Goal: Task Accomplishment & Management: Manage account settings

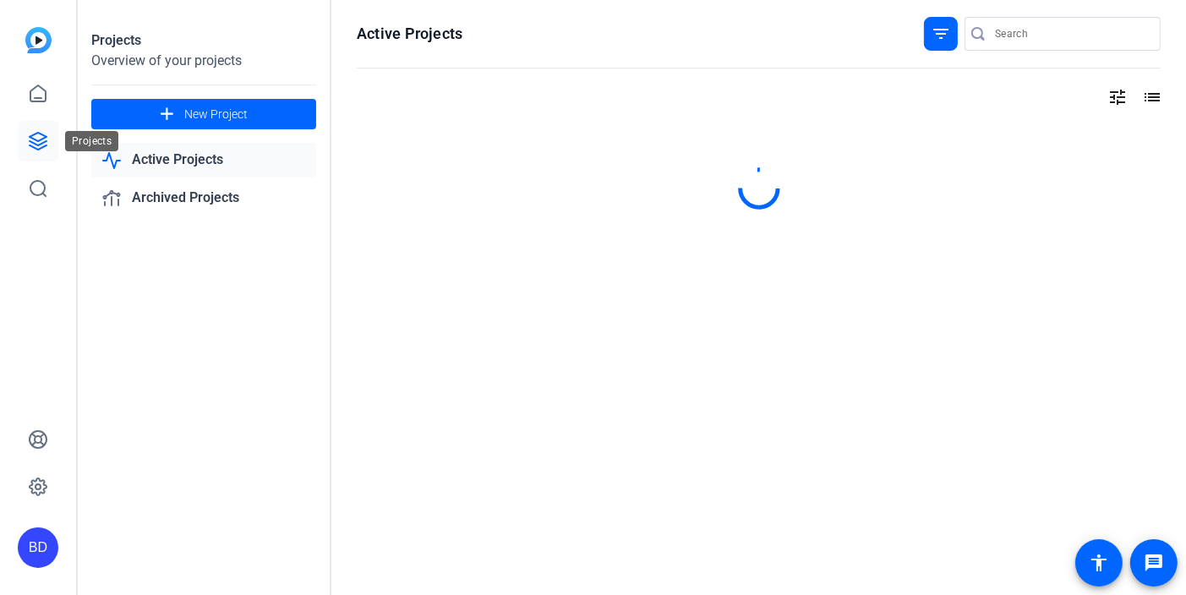
drag, startPoint x: 41, startPoint y: 142, endPoint x: 55, endPoint y: 142, distance: 14.4
click at [41, 142] on icon at bounding box center [38, 141] width 20 height 20
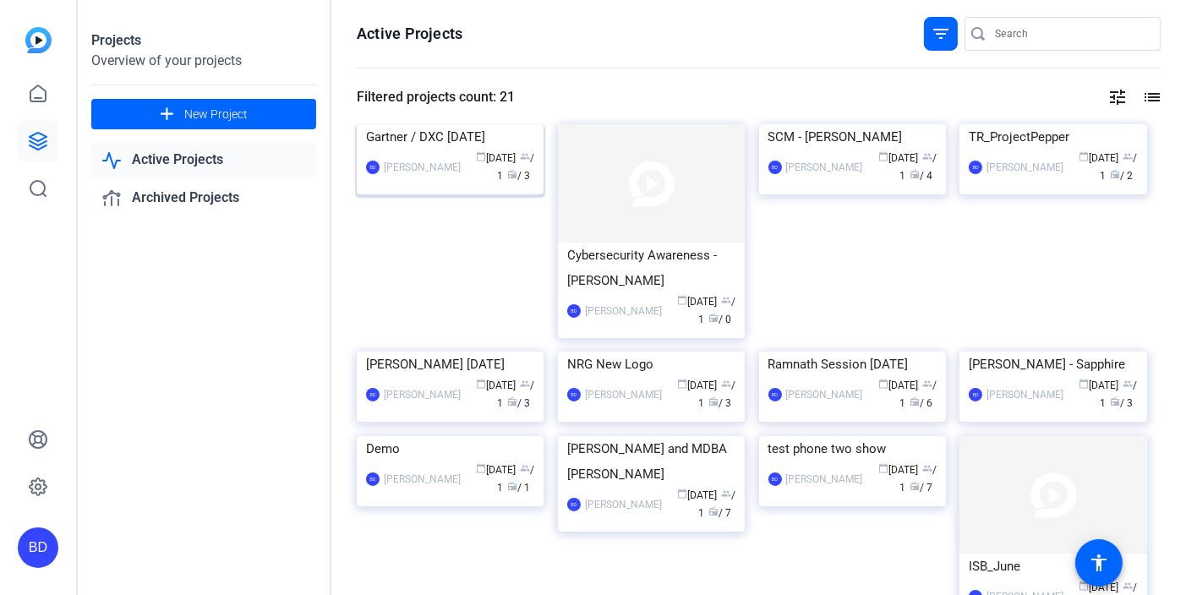
click at [413, 140] on div "Gartner / DXC [DATE]" at bounding box center [450, 136] width 168 height 25
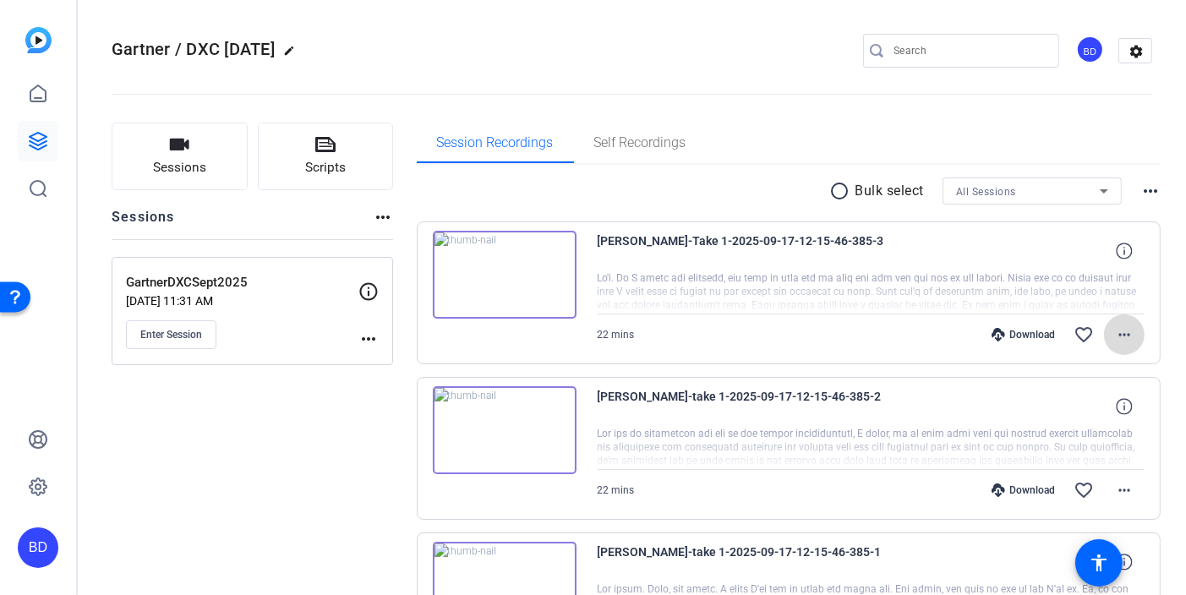
click at [1114, 335] on mat-icon "more_horiz" at bounding box center [1124, 335] width 20 height 20
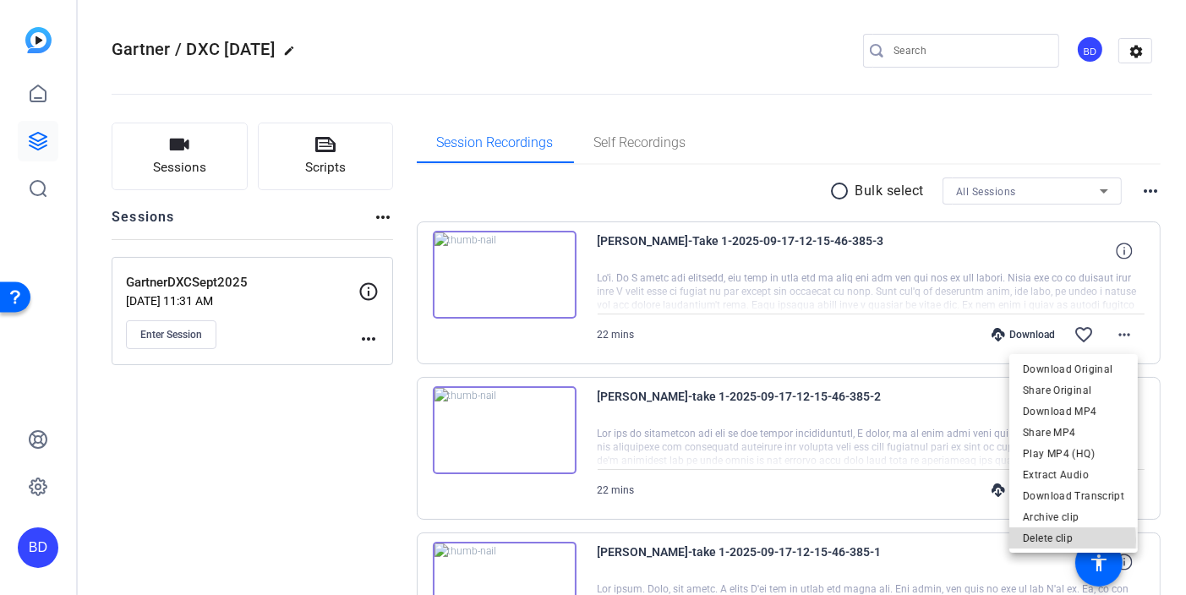
click at [1032, 541] on span "Delete clip" at bounding box center [1073, 538] width 101 height 20
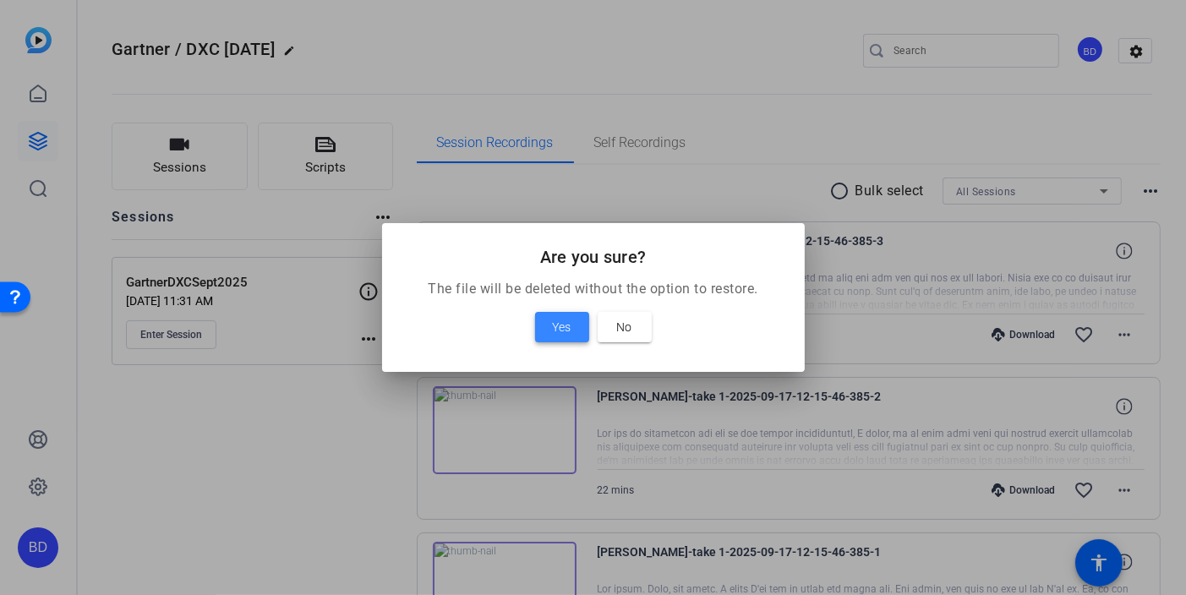
click at [555, 329] on span "Yes" at bounding box center [562, 327] width 19 height 20
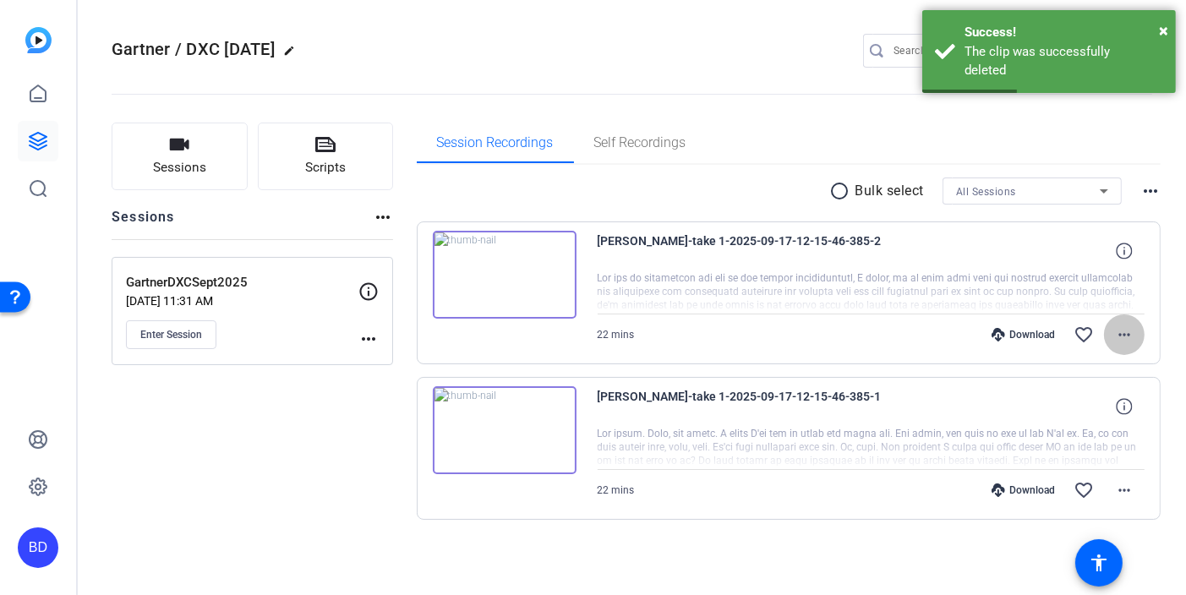
click at [1133, 332] on mat-icon "more_horiz" at bounding box center [1124, 335] width 20 height 20
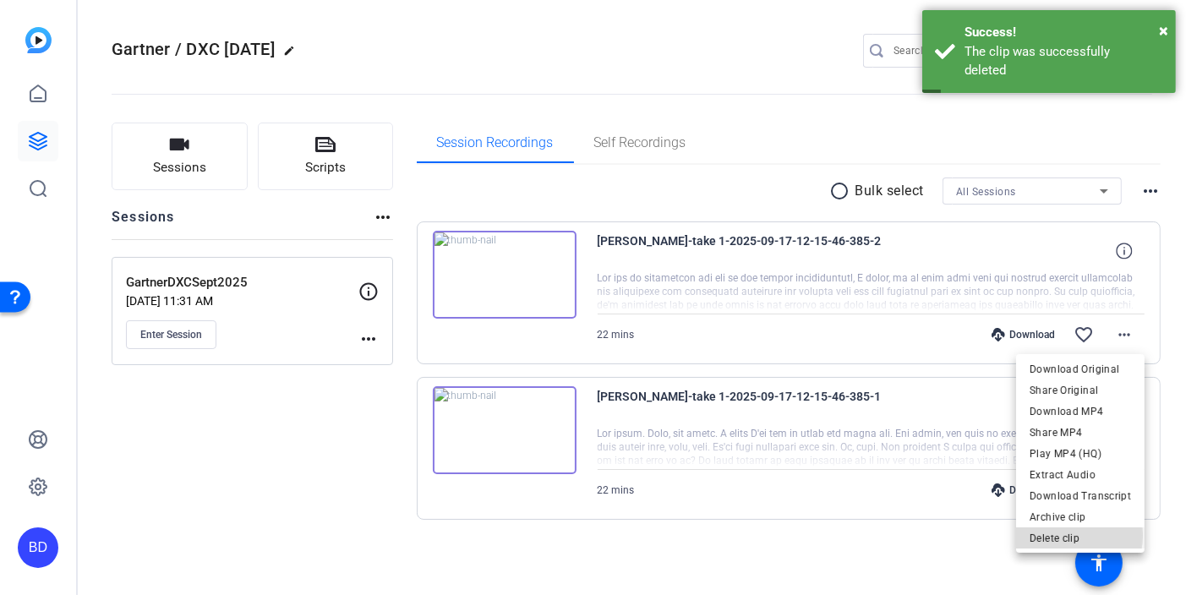
click at [1070, 536] on span "Delete clip" at bounding box center [1080, 538] width 101 height 20
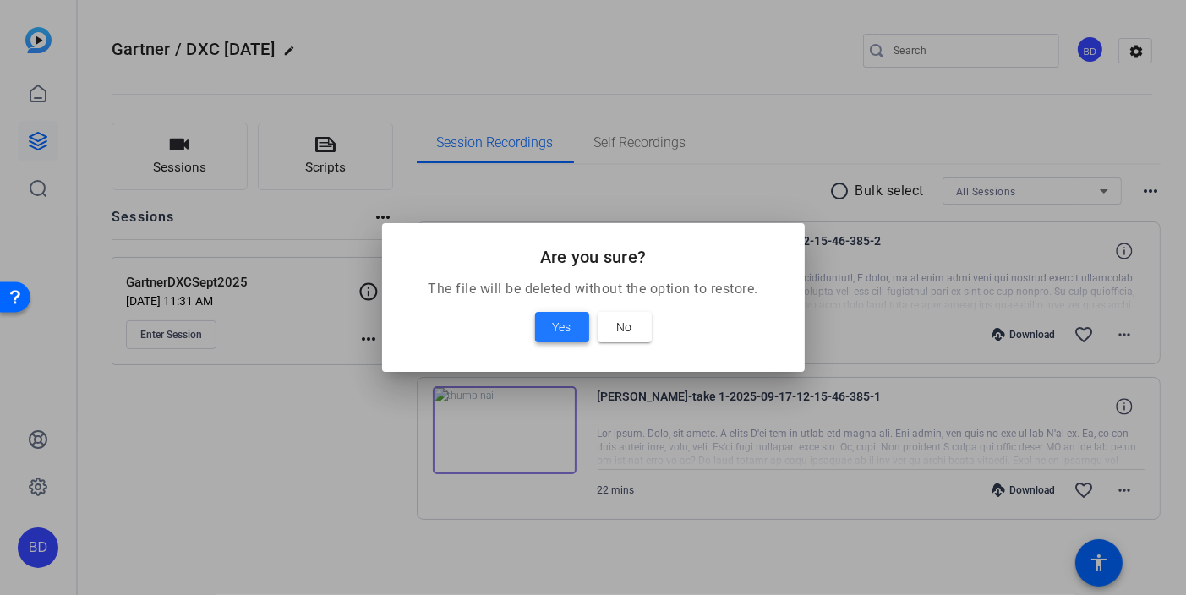
click at [560, 327] on span "Yes" at bounding box center [562, 327] width 19 height 20
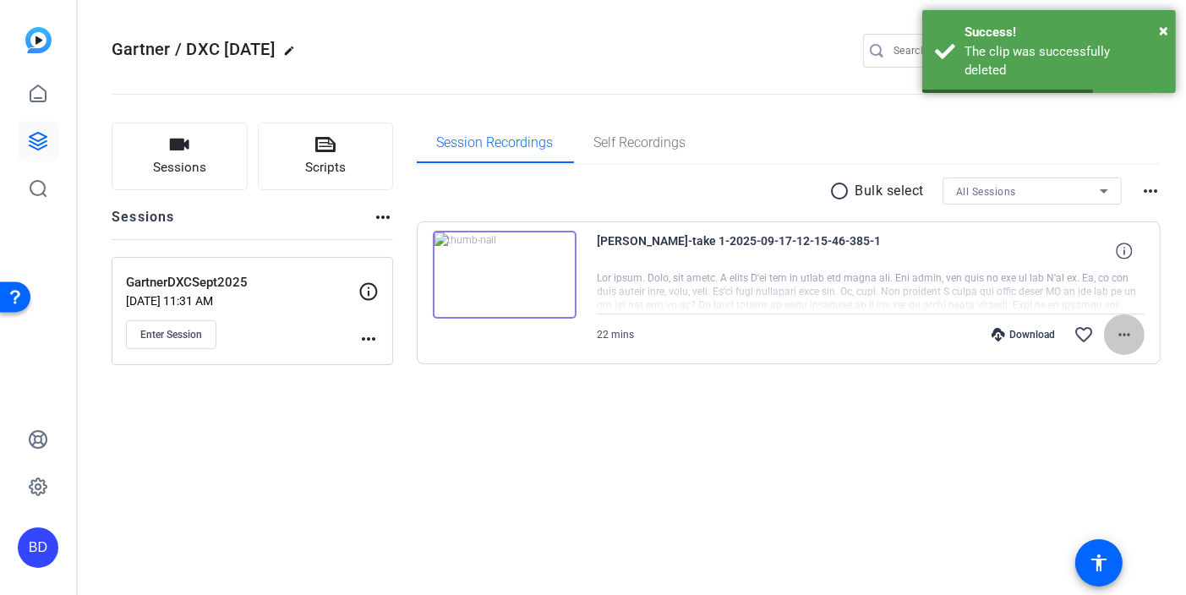
click at [1120, 335] on mat-icon "more_horiz" at bounding box center [1124, 335] width 20 height 20
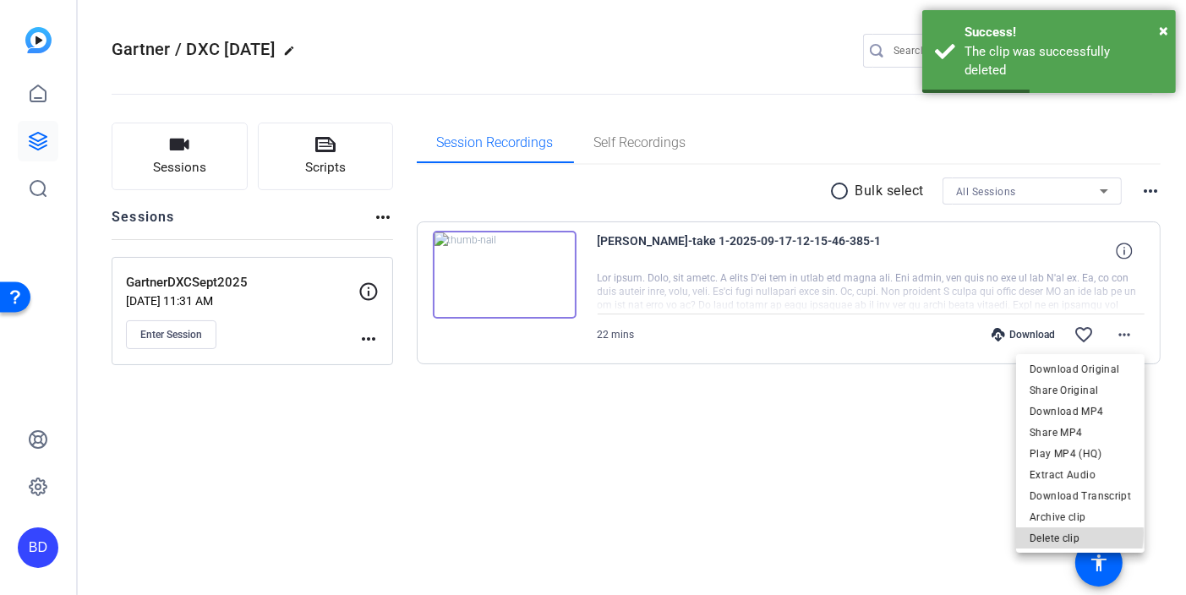
click at [1052, 533] on span "Delete clip" at bounding box center [1080, 538] width 101 height 20
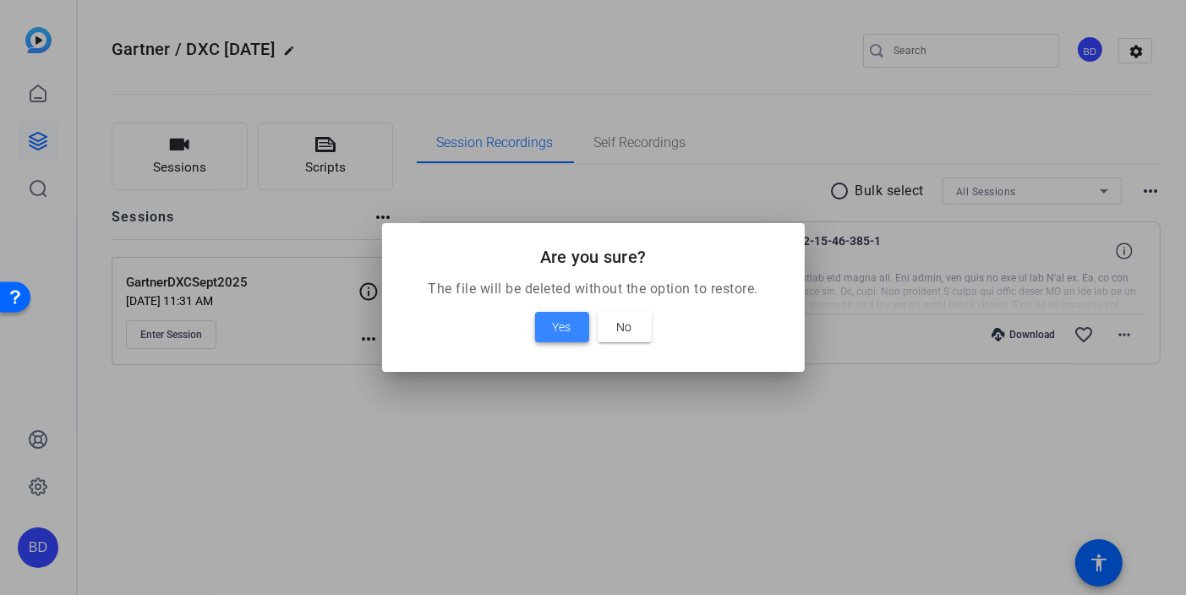
click at [563, 327] on span "Yes" at bounding box center [562, 327] width 19 height 20
